Goal: Use online tool/utility: Utilize a website feature to perform a specific function

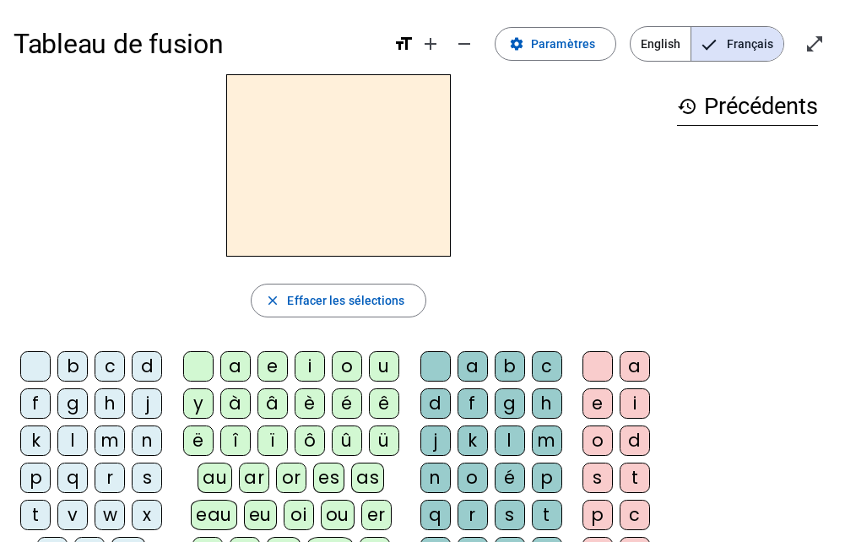
scroll to position [84, 0]
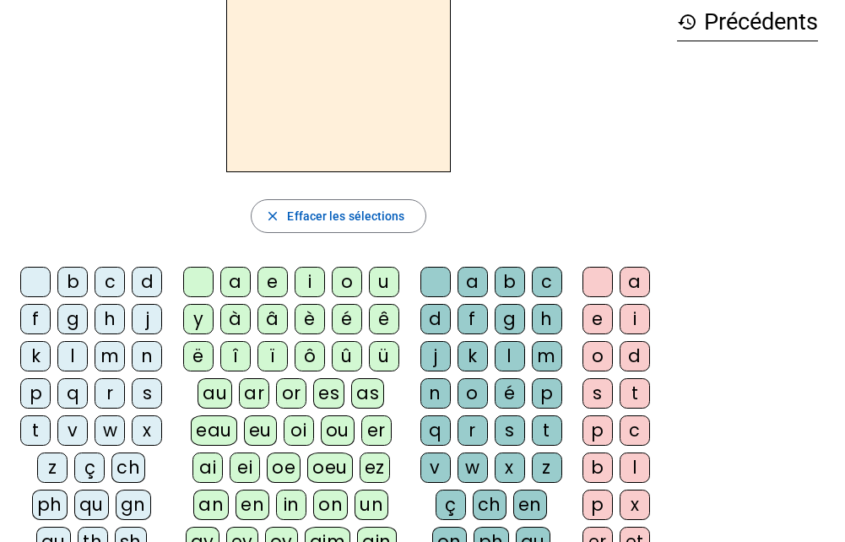
click at [108, 323] on div "h" at bounding box center [110, 319] width 30 height 30
click at [226, 280] on div "a" at bounding box center [235, 282] width 30 height 30
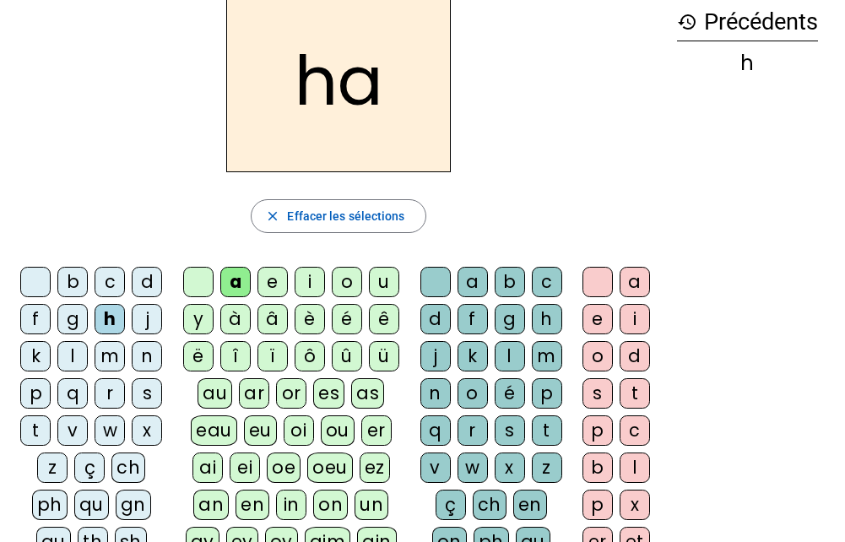
click at [318, 279] on div "i" at bounding box center [310, 282] width 30 height 30
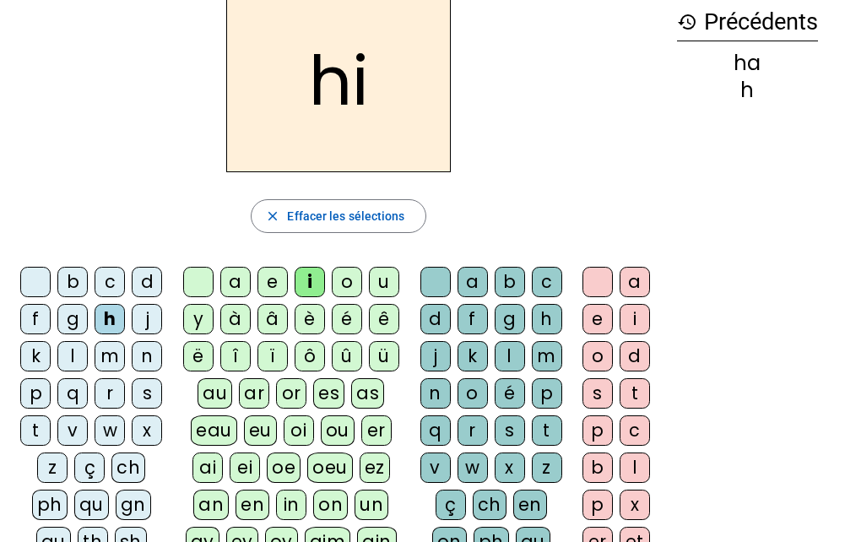
click at [466, 357] on div "k" at bounding box center [473, 356] width 30 height 30
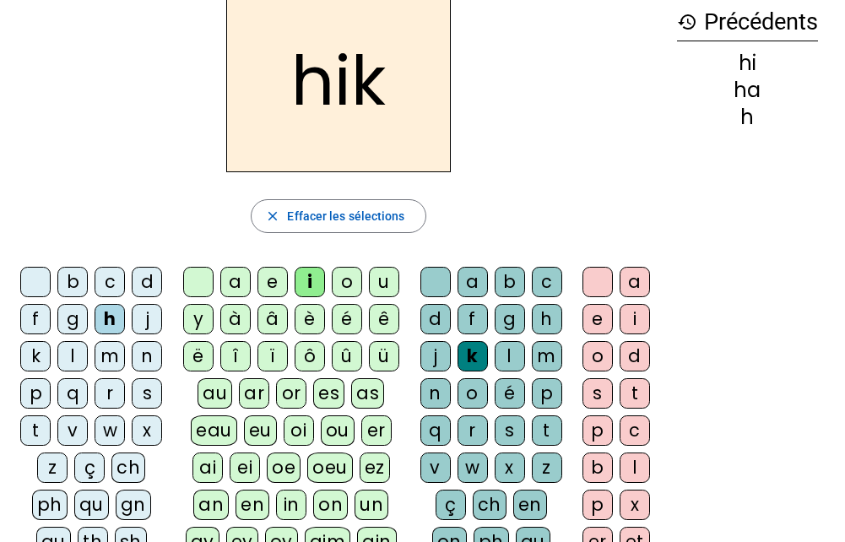
click at [25, 400] on div "p" at bounding box center [35, 393] width 30 height 30
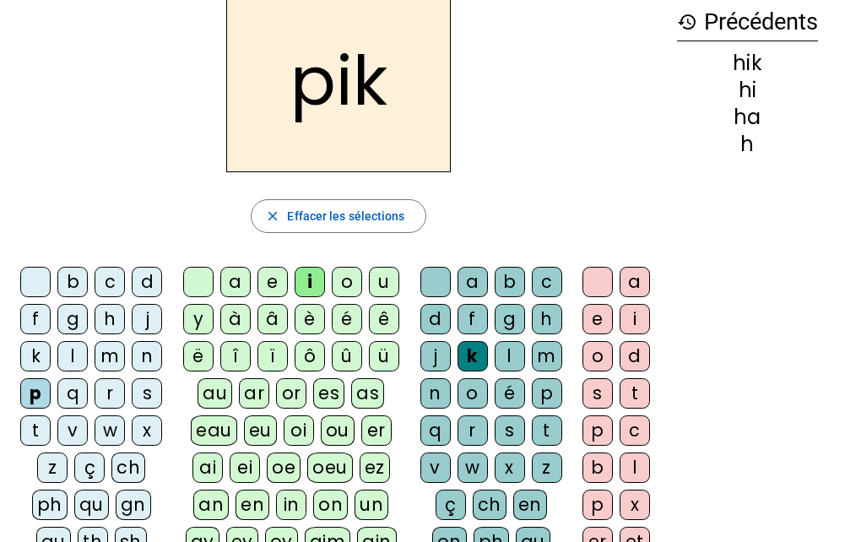
click at [33, 424] on div "t" at bounding box center [35, 430] width 30 height 30
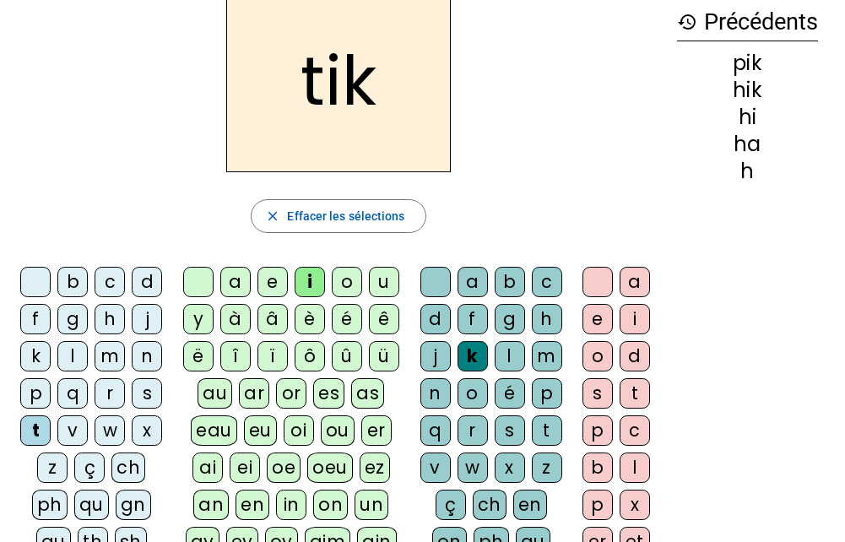
click at [231, 287] on div "a" at bounding box center [235, 282] width 30 height 30
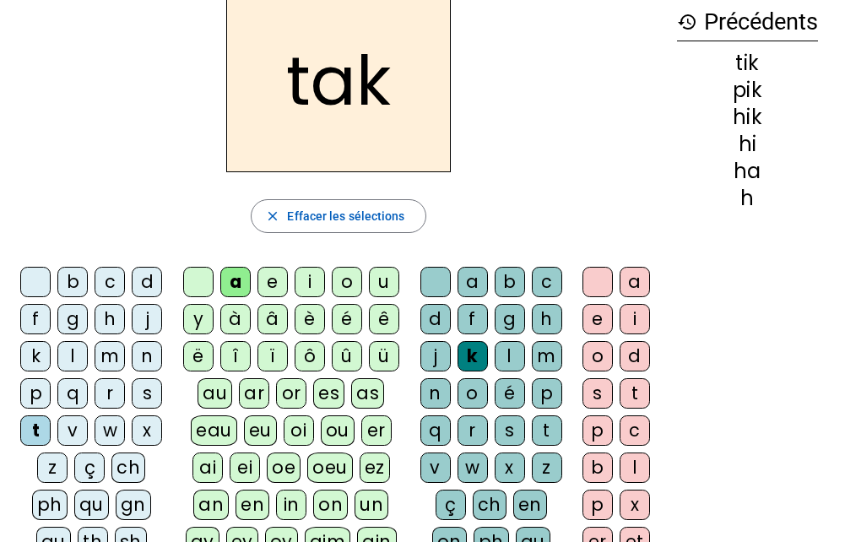
click at [74, 356] on div "l" at bounding box center [72, 356] width 30 height 30
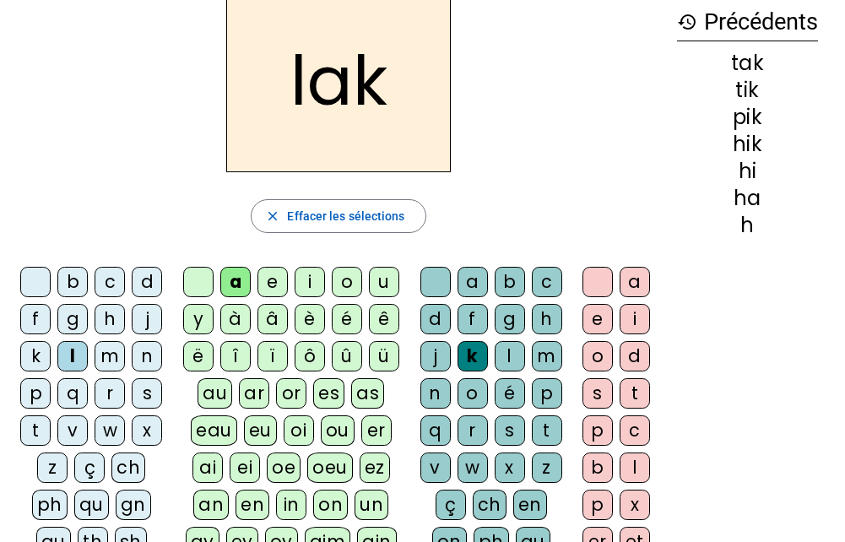
click at [74, 288] on div "b" at bounding box center [72, 282] width 30 height 30
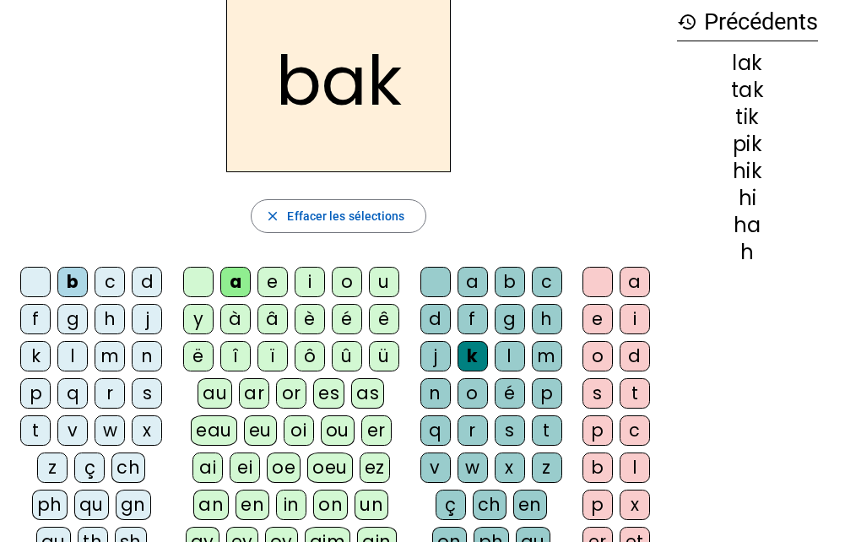
click at [106, 326] on div "h" at bounding box center [110, 319] width 30 height 30
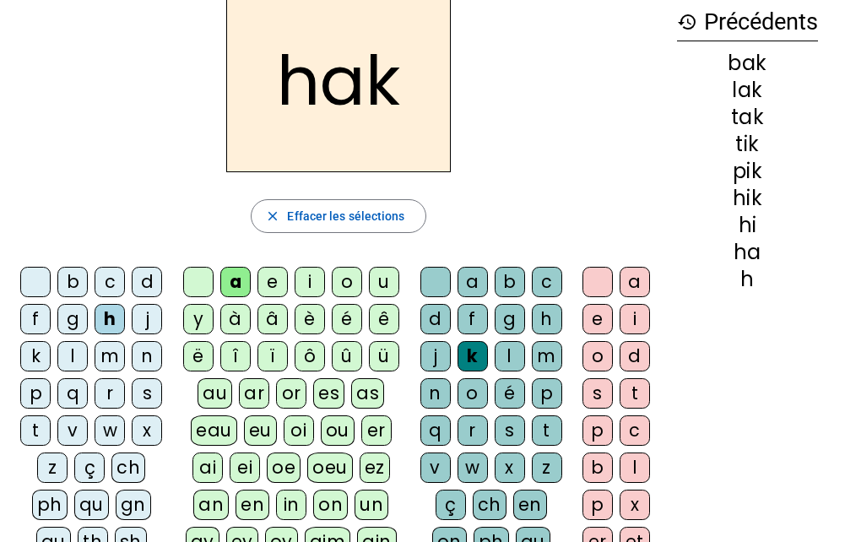
click at [70, 282] on div "b" at bounding box center [72, 282] width 30 height 30
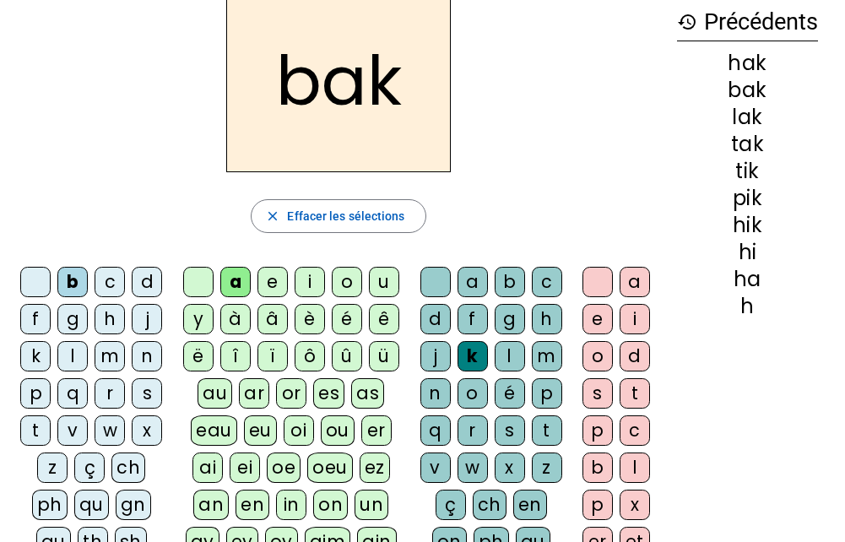
click at [539, 315] on div "h" at bounding box center [547, 319] width 30 height 30
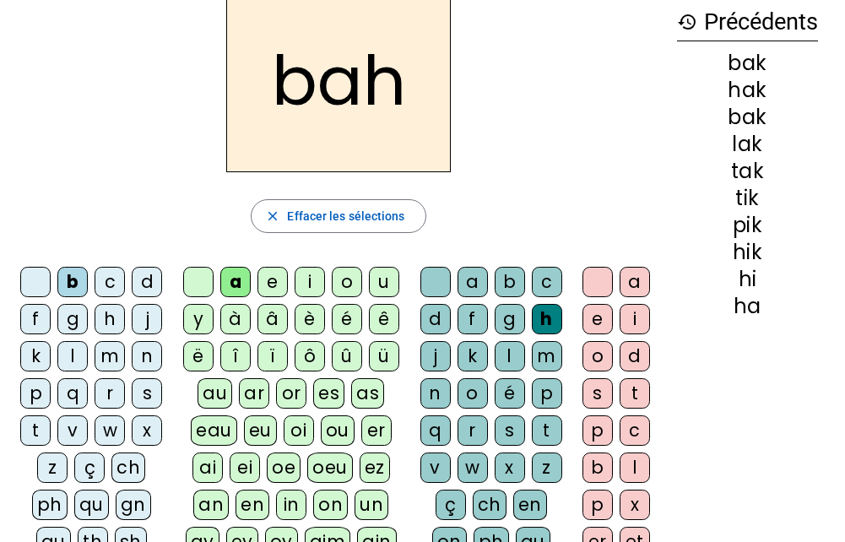
click at [38, 283] on div at bounding box center [35, 282] width 30 height 30
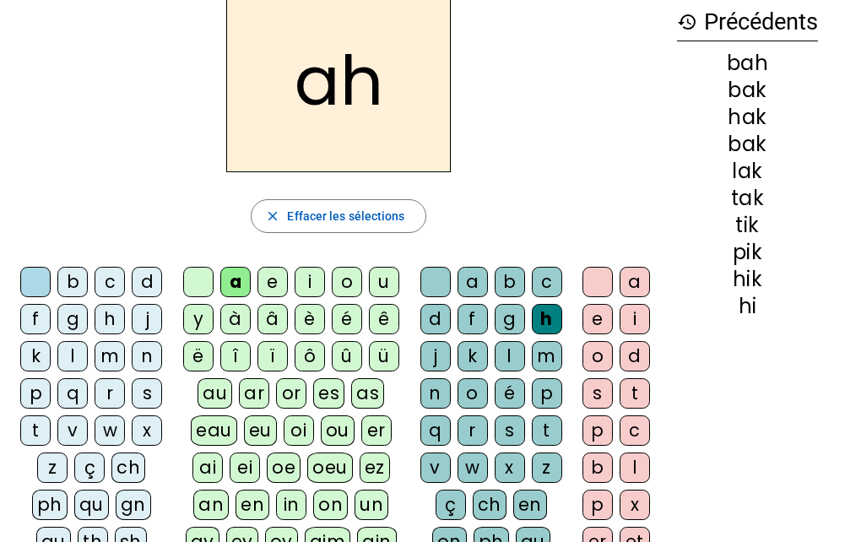
click at [271, 277] on div "e" at bounding box center [273, 282] width 30 height 30
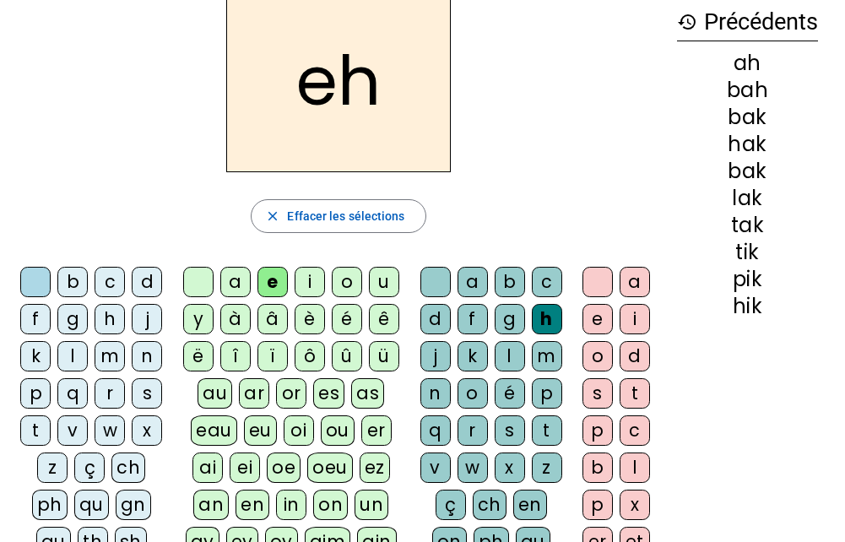
click at [346, 283] on div "o" at bounding box center [347, 282] width 30 height 30
